Goal: Information Seeking & Learning: Learn about a topic

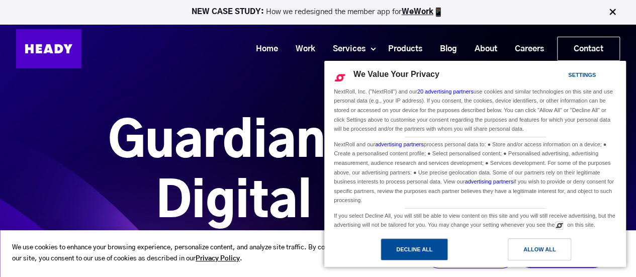
click at [428, 258] on div "Decline All" at bounding box center [413, 249] width 67 height 22
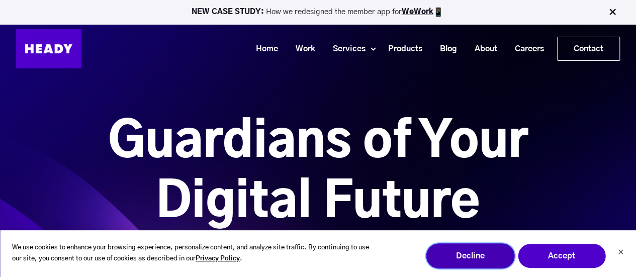
click at [490, 257] on button "Decline" at bounding box center [470, 255] width 88 height 25
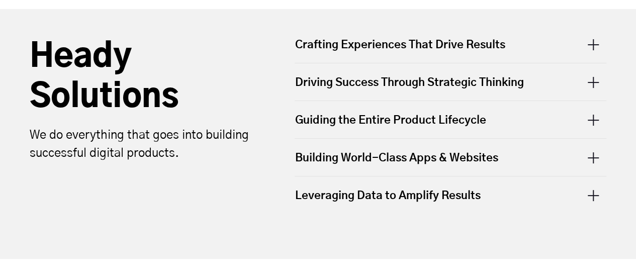
scroll to position [378, 0]
click at [350, 54] on div "Crafting Experiences That Drive Results" at bounding box center [451, 50] width 312 height 26
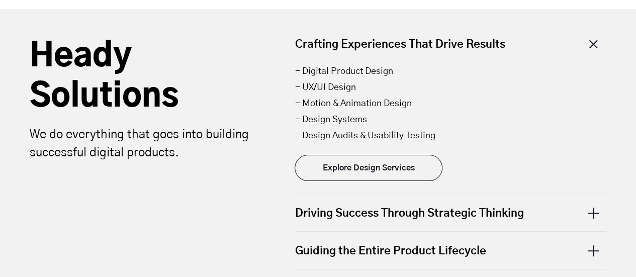
click at [354, 169] on link "Explore Design Services" at bounding box center [369, 168] width 148 height 26
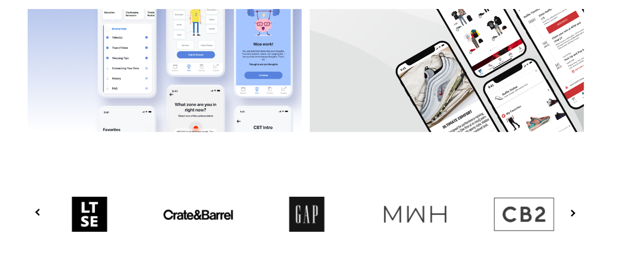
scroll to position [3209, 13]
